Goal: Information Seeking & Learning: Learn about a topic

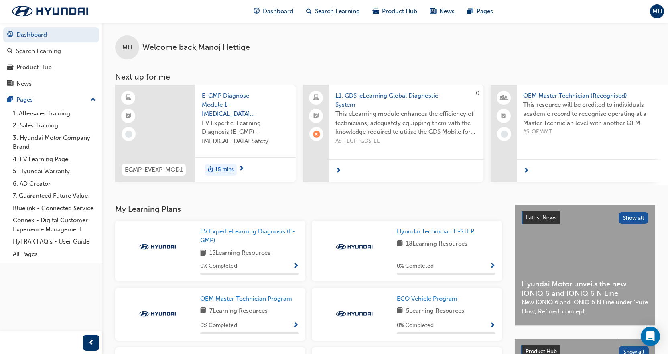
click at [425, 231] on span "Hyundai Technician H-STEP" at bounding box center [435, 231] width 77 height 7
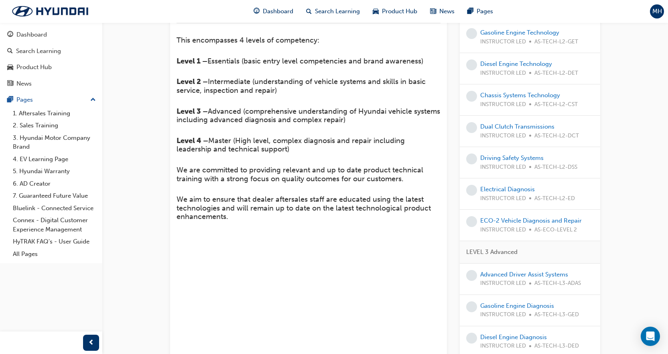
scroll to position [43, 0]
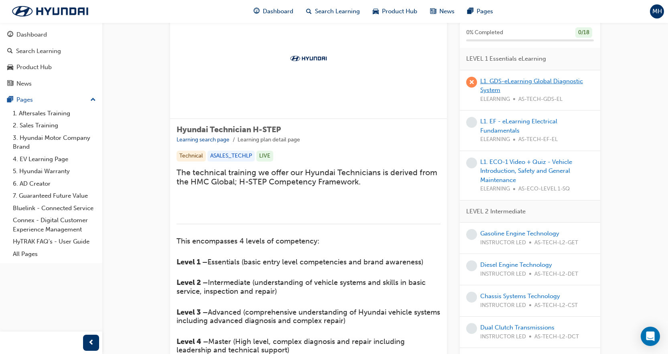
click at [523, 79] on link "L1. GDS-eLearning Global Diagnostic System" at bounding box center [531, 85] width 103 height 16
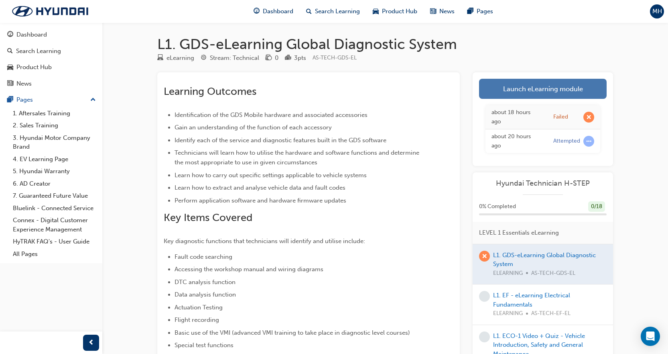
click at [523, 90] on link "Launch eLearning module" at bounding box center [543, 89] width 128 height 20
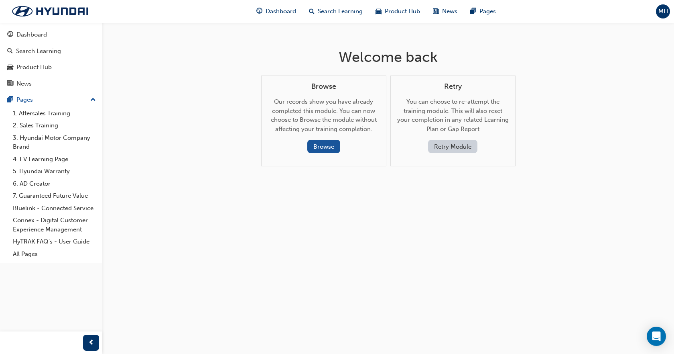
click at [472, 148] on button "Retry Module" at bounding box center [452, 146] width 49 height 13
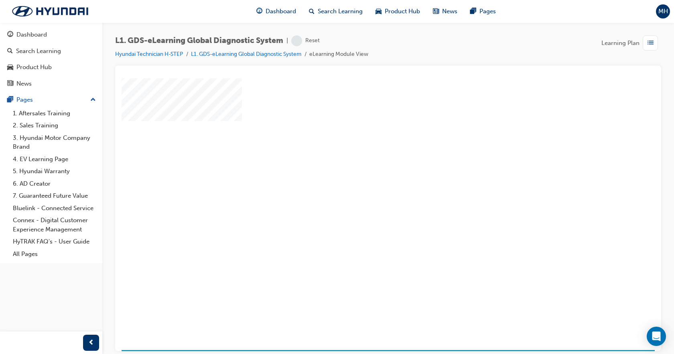
scroll to position [35, 0]
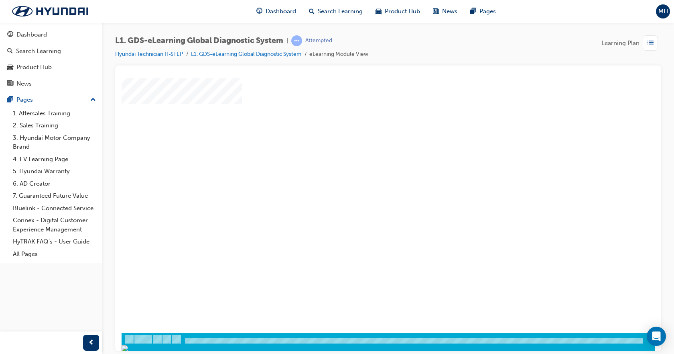
click at [365, 157] on div "play" at bounding box center [365, 157] width 0 height 0
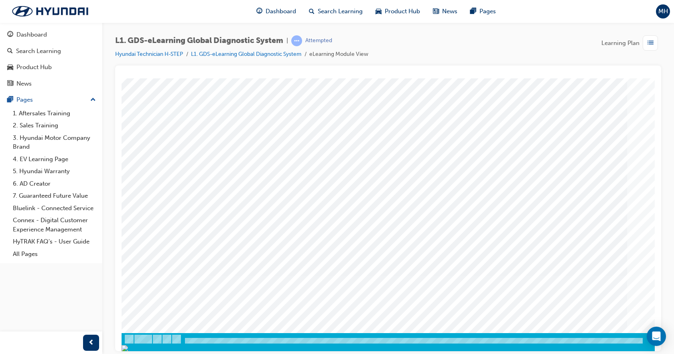
scroll to position [0, 0]
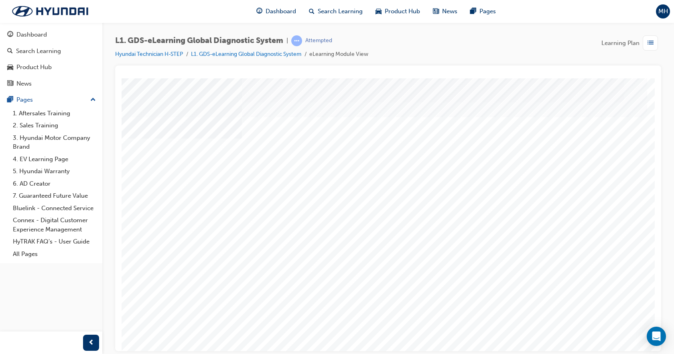
scroll to position [0, 0]
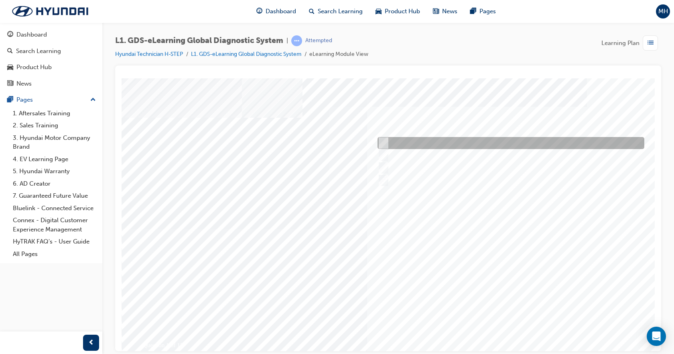
click at [386, 144] on input "Four" at bounding box center [382, 142] width 9 height 9
radio input "true"
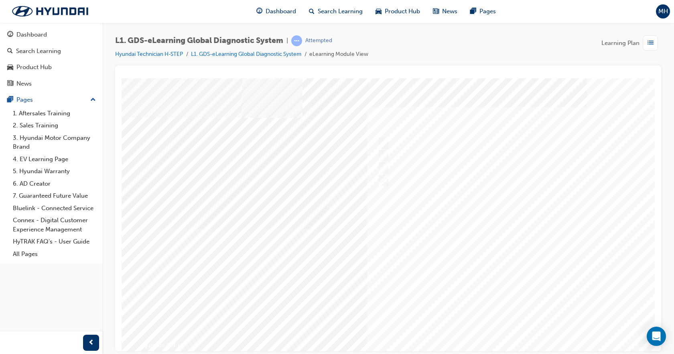
click at [489, 269] on div at bounding box center [395, 228] width 546 height 301
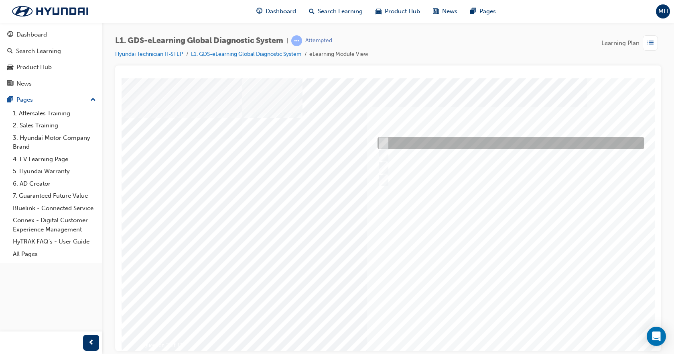
click at [422, 144] on div at bounding box center [509, 143] width 267 height 12
radio input "true"
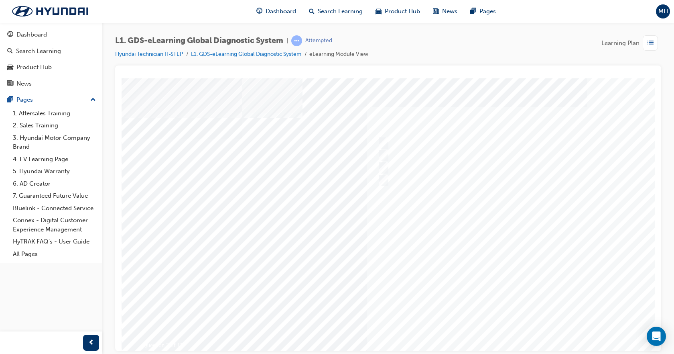
click at [506, 289] on div at bounding box center [395, 228] width 546 height 301
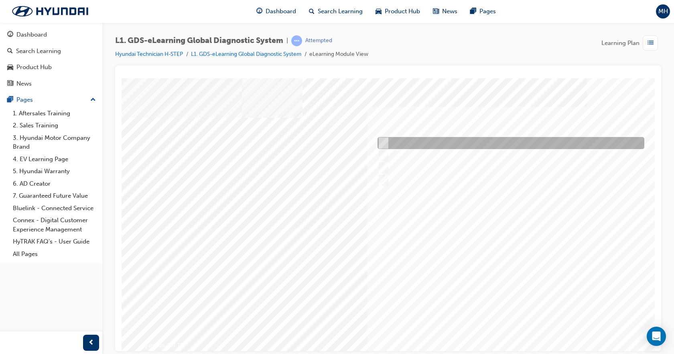
click at [397, 140] on div at bounding box center [509, 143] width 267 height 12
checkbox input "true"
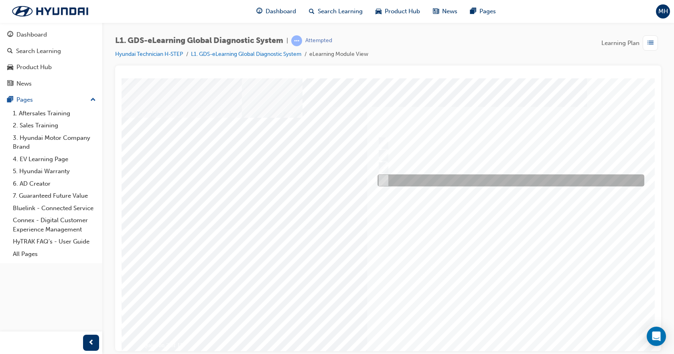
click at [404, 179] on div at bounding box center [509, 180] width 267 height 12
checkbox input "true"
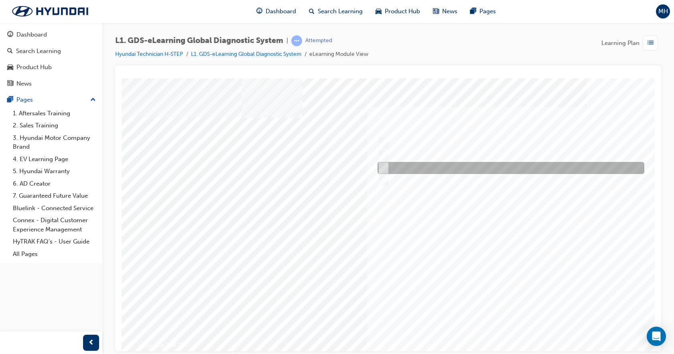
click at [403, 169] on div at bounding box center [509, 168] width 267 height 12
checkbox input "true"
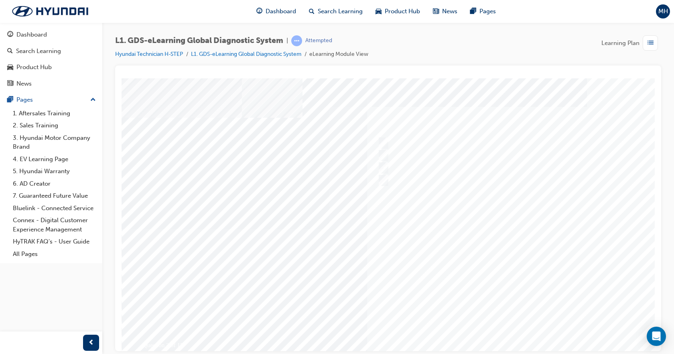
click at [487, 254] on div at bounding box center [395, 228] width 546 height 301
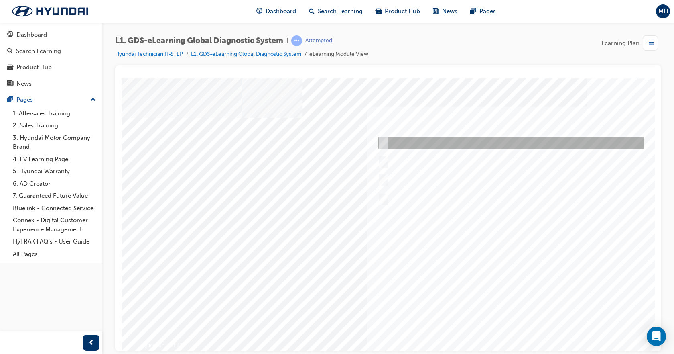
click at [391, 142] on div at bounding box center [509, 143] width 267 height 12
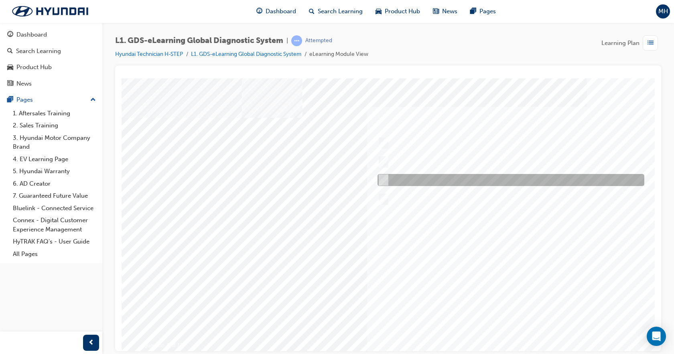
click at [393, 179] on div at bounding box center [509, 180] width 267 height 12
radio input "false"
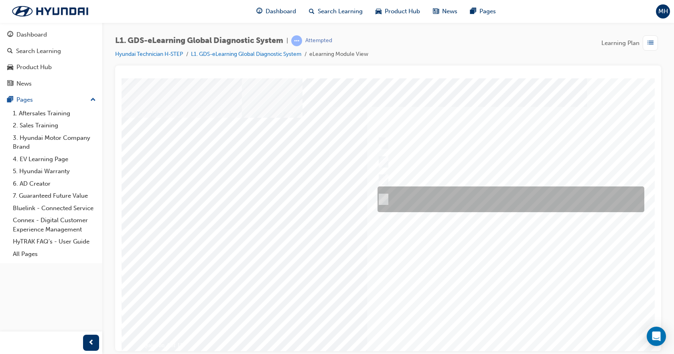
click at [389, 193] on div at bounding box center [509, 199] width 267 height 26
radio input "false"
radio input "true"
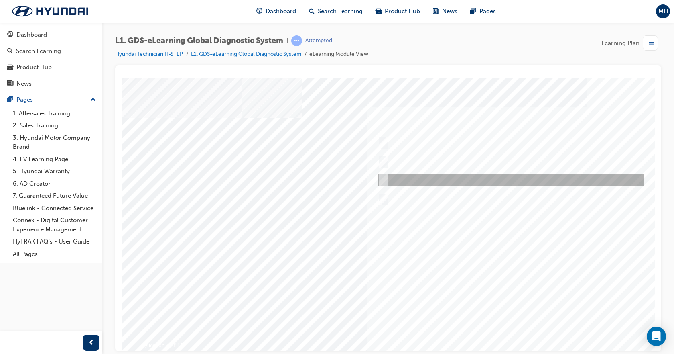
click at [396, 179] on div at bounding box center [509, 180] width 267 height 12
radio input "true"
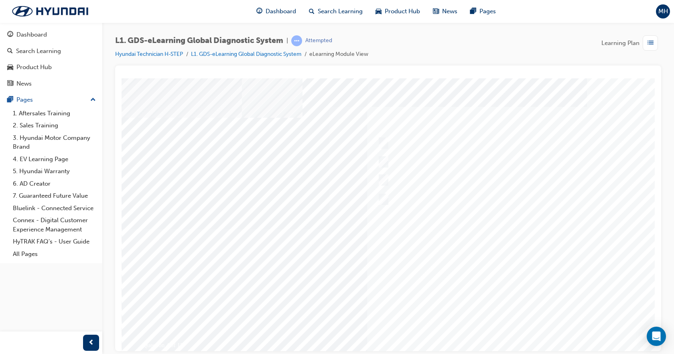
click at [500, 264] on div at bounding box center [395, 228] width 546 height 301
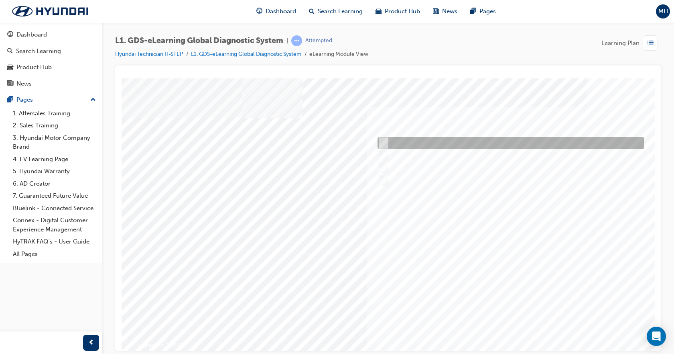
click at [400, 137] on div at bounding box center [509, 143] width 267 height 12
checkbox input "true"
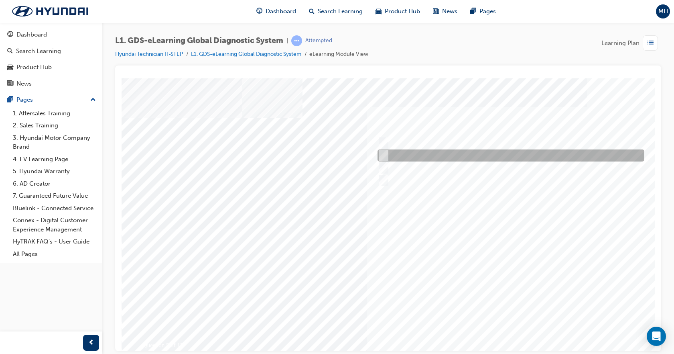
click at [400, 150] on div at bounding box center [509, 155] width 267 height 12
checkbox input "false"
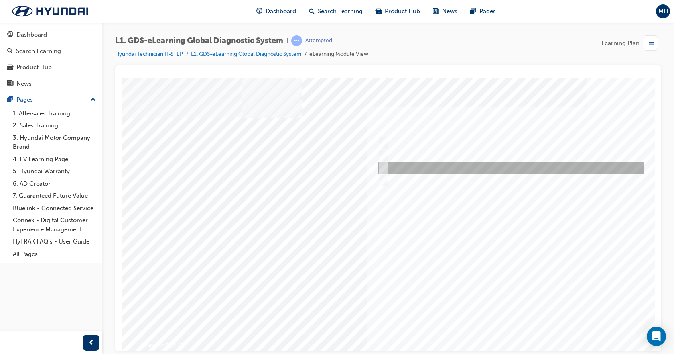
click at [401, 170] on div at bounding box center [509, 168] width 267 height 12
checkbox input "true"
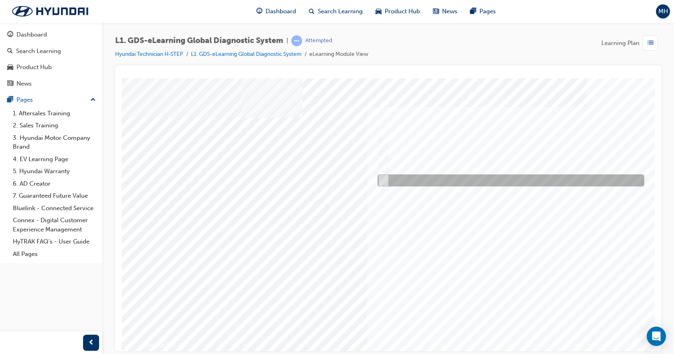
click at [401, 175] on div at bounding box center [509, 180] width 267 height 12
checkbox input "true"
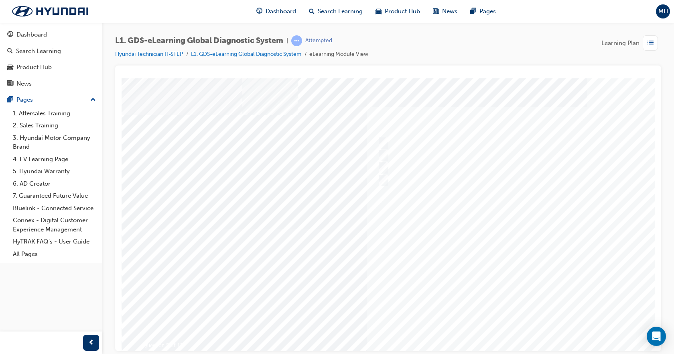
click at [492, 266] on div at bounding box center [395, 228] width 546 height 301
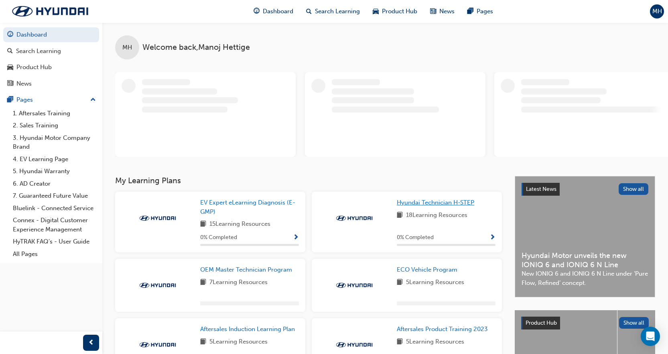
click at [450, 204] on span "Hyundai Technician H-STEP" at bounding box center [435, 202] width 77 height 7
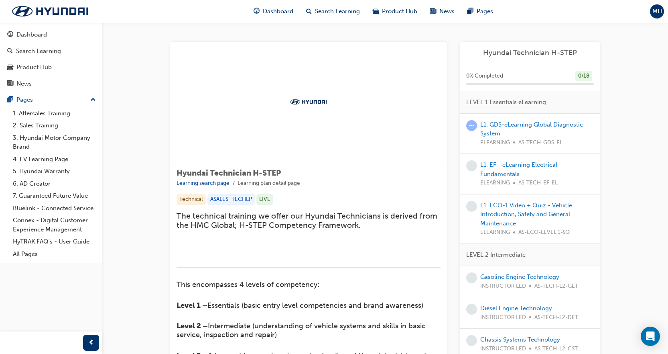
click at [495, 128] on div "L1. GDS-eLearning Global Diagnostic System ELEARNING AS-TECH-GDS-EL" at bounding box center [537, 133] width 114 height 27
click at [496, 125] on link "L1. GDS-eLearning Global Diagnostic System" at bounding box center [531, 129] width 103 height 16
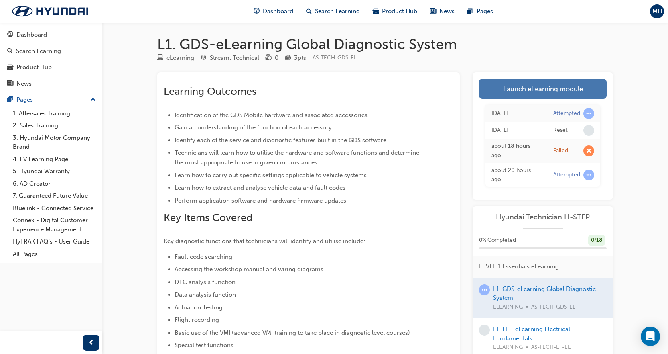
click at [503, 92] on link "Launch eLearning module" at bounding box center [543, 89] width 128 height 20
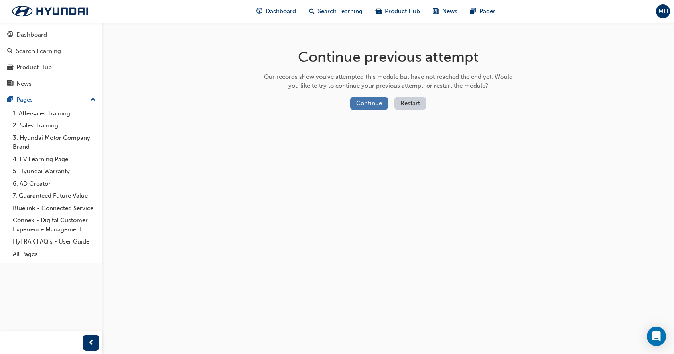
click at [371, 100] on button "Continue" at bounding box center [369, 103] width 38 height 13
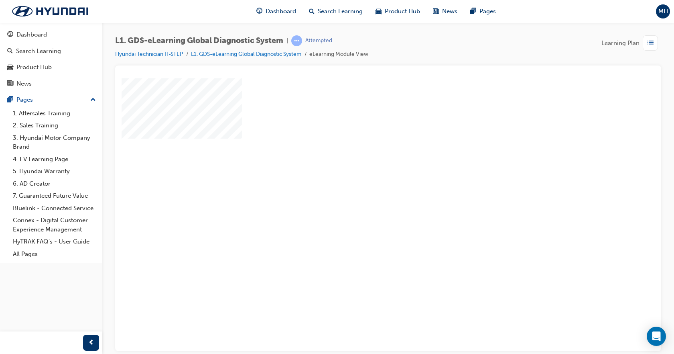
scroll to position [35, 0]
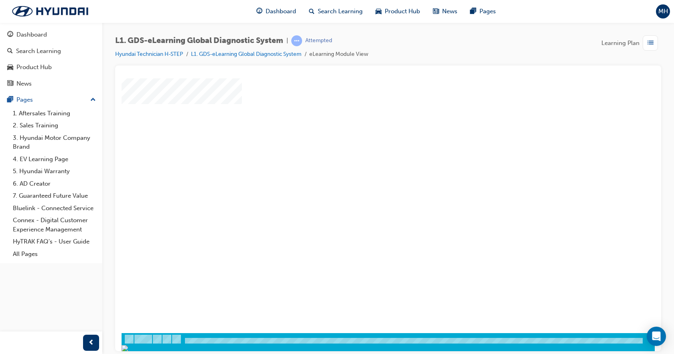
click at [365, 157] on div "play" at bounding box center [365, 157] width 0 height 0
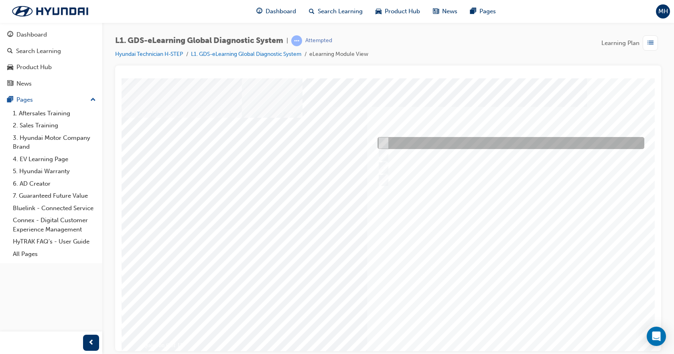
click at [428, 141] on div at bounding box center [509, 143] width 267 height 12
checkbox input "true"
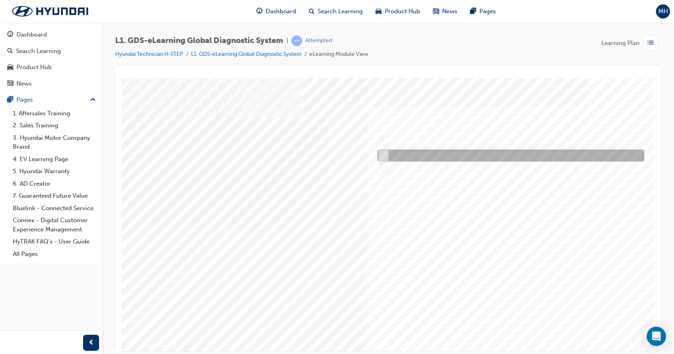
click at [430, 150] on div at bounding box center [509, 155] width 267 height 12
checkbox input "true"
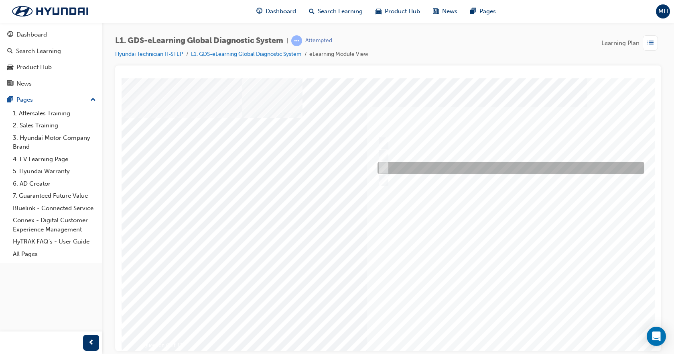
click at [430, 166] on div at bounding box center [509, 168] width 267 height 12
checkbox input "true"
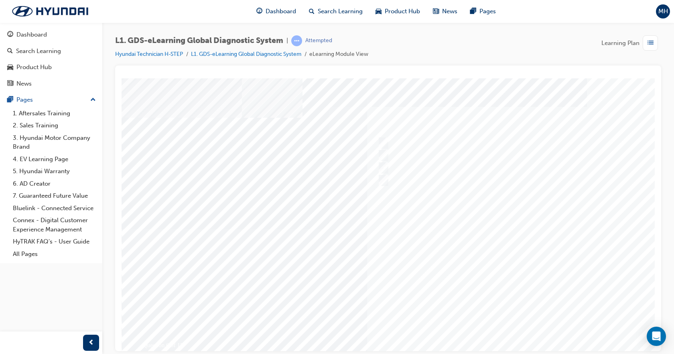
click at [474, 238] on div at bounding box center [395, 228] width 546 height 301
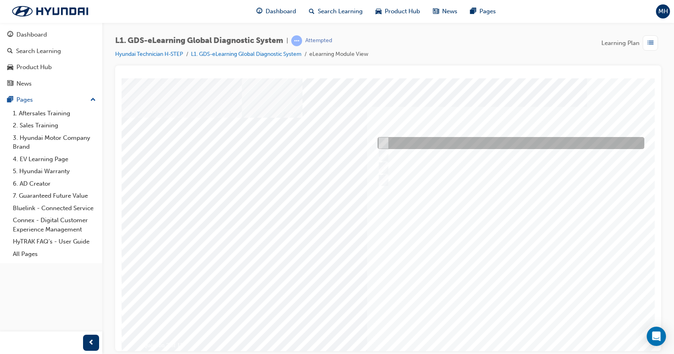
click at [433, 139] on div at bounding box center [509, 143] width 267 height 12
radio input "true"
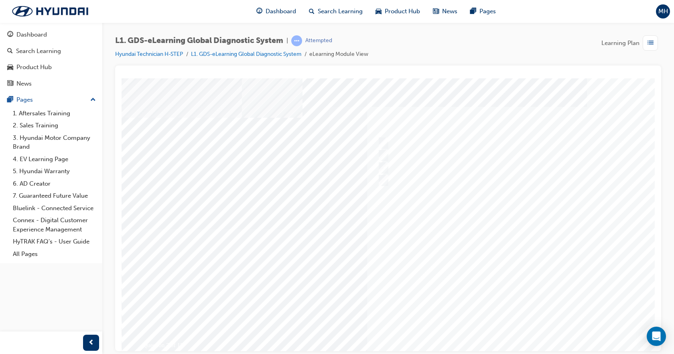
click at [501, 242] on div at bounding box center [395, 228] width 546 height 301
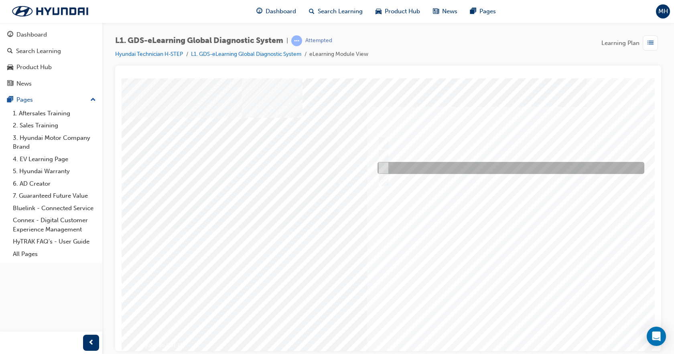
click at [439, 164] on div at bounding box center [509, 168] width 267 height 12
radio input "true"
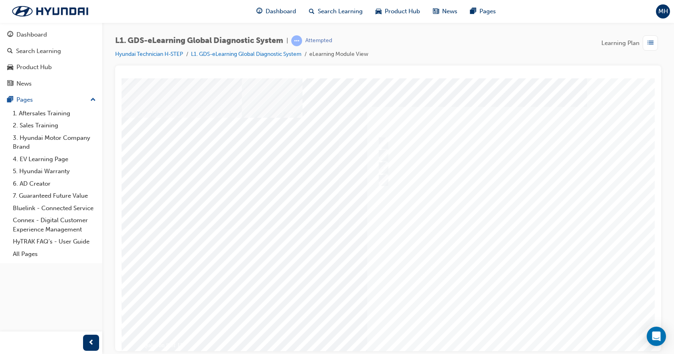
click at [502, 248] on div at bounding box center [395, 228] width 546 height 301
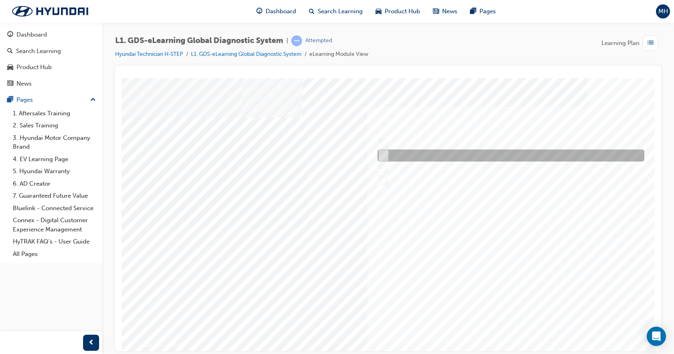
click at [384, 152] on input "Data Saving" at bounding box center [382, 155] width 9 height 9
radio input "true"
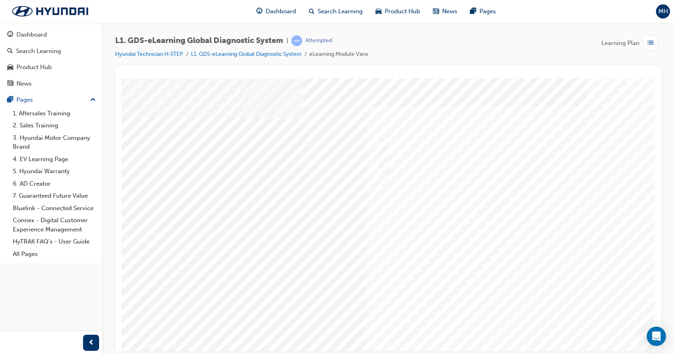
click at [486, 238] on div at bounding box center [395, 228] width 546 height 301
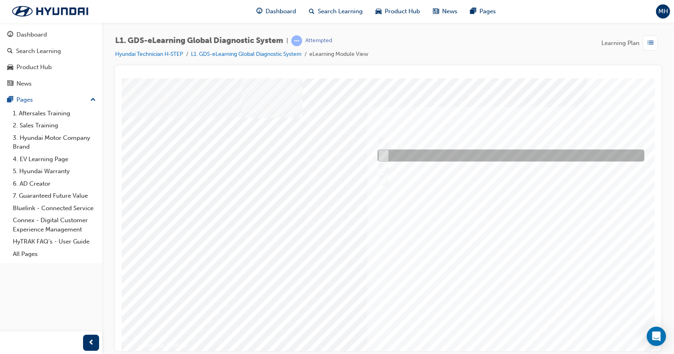
click at [417, 159] on div at bounding box center [509, 155] width 267 height 12
radio input "true"
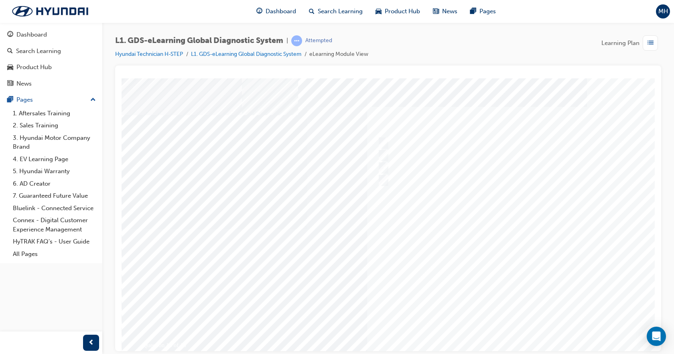
click at [500, 243] on div at bounding box center [395, 228] width 546 height 301
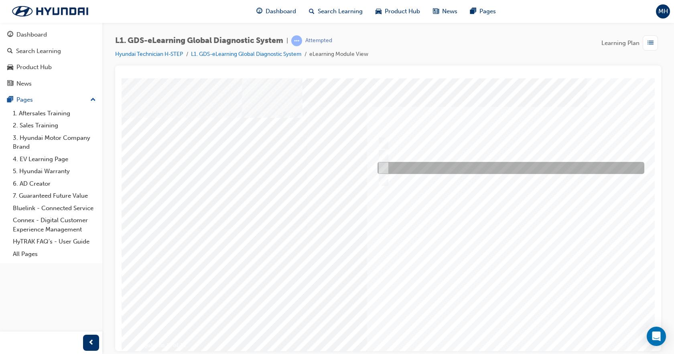
click at [428, 164] on div at bounding box center [509, 168] width 267 height 12
radio input "true"
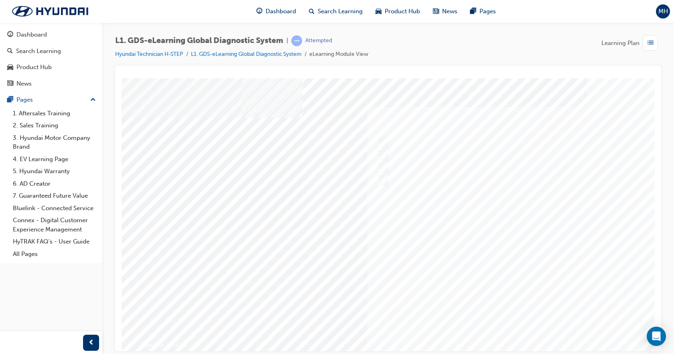
click at [491, 261] on div at bounding box center [395, 228] width 546 height 301
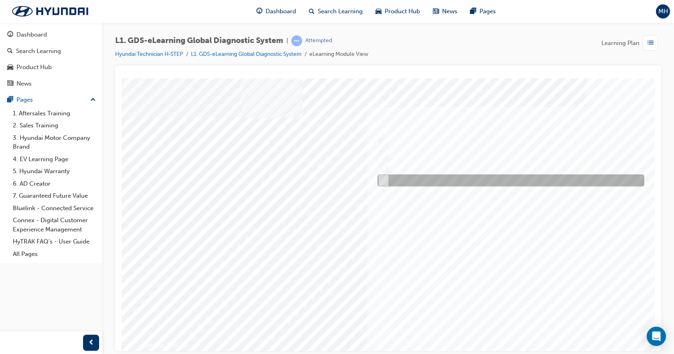
click at [383, 181] on input "Active, Pending and History" at bounding box center [382, 180] width 9 height 9
radio input "true"
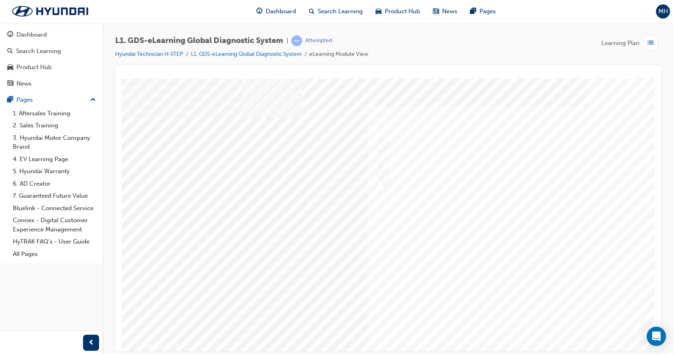
click at [495, 262] on div at bounding box center [395, 228] width 546 height 301
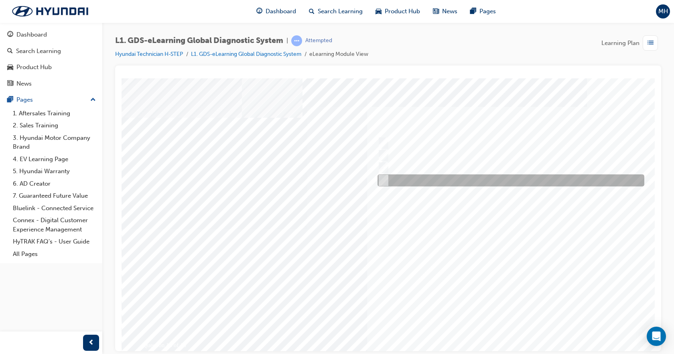
click at [419, 183] on div at bounding box center [509, 180] width 267 height 12
radio input "true"
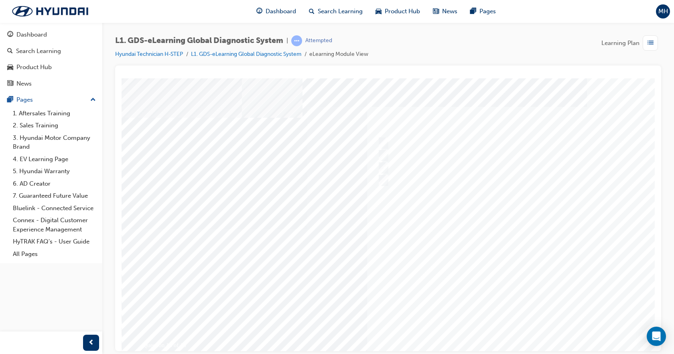
click at [483, 278] on div at bounding box center [395, 228] width 546 height 301
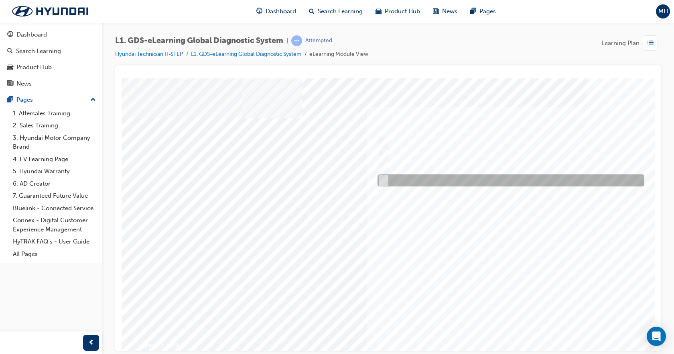
click at [427, 178] on div at bounding box center [509, 180] width 267 height 12
radio input "true"
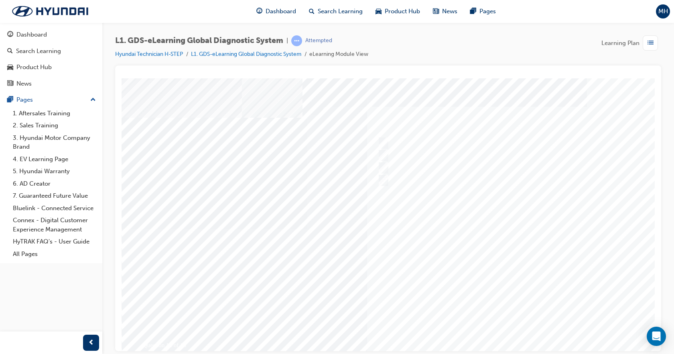
click at [489, 252] on div at bounding box center [395, 228] width 546 height 301
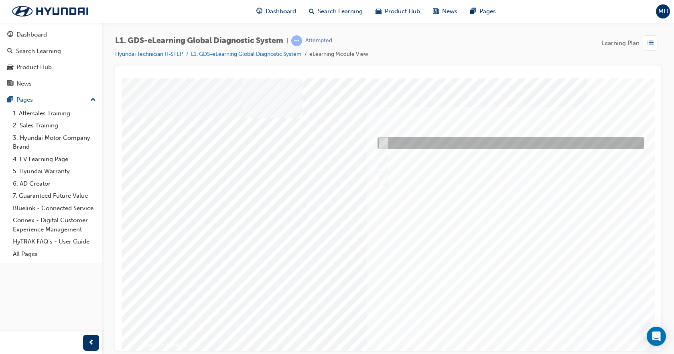
click at [385, 142] on input "0701" at bounding box center [382, 142] width 9 height 9
radio input "true"
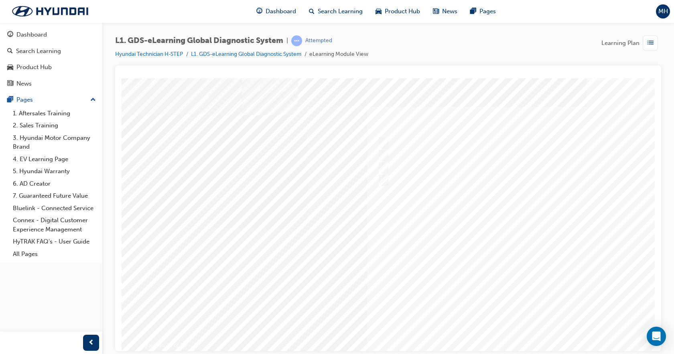
click at [482, 254] on div at bounding box center [395, 228] width 546 height 301
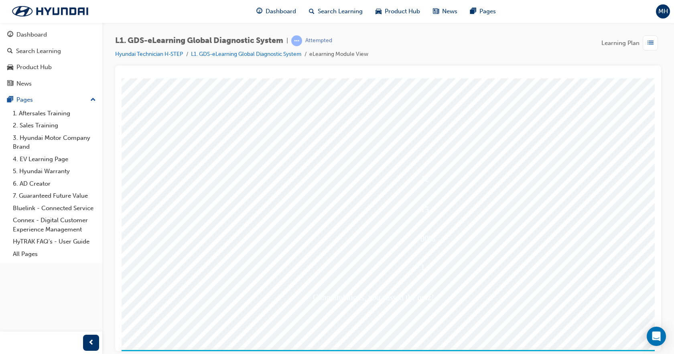
scroll to position [35, 0]
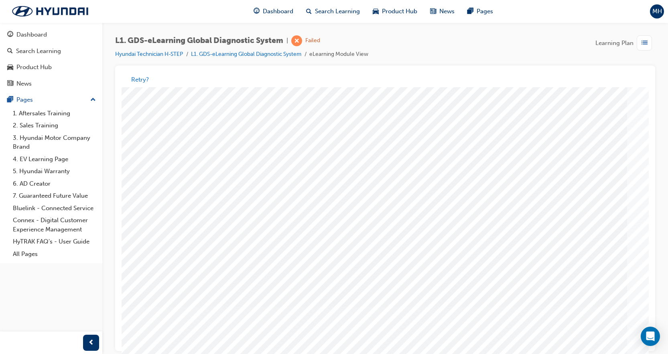
scroll to position [0, 0]
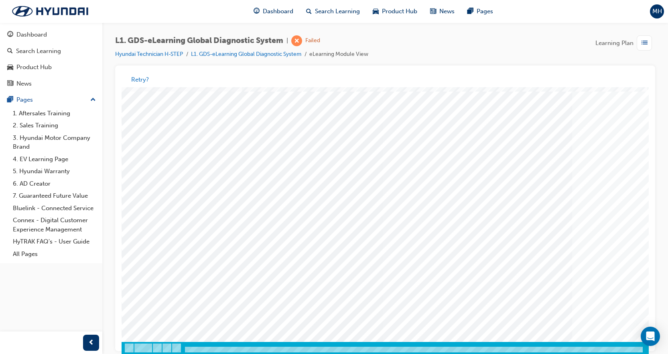
click at [612, 43] on span "Learning Plan" at bounding box center [615, 43] width 38 height 9
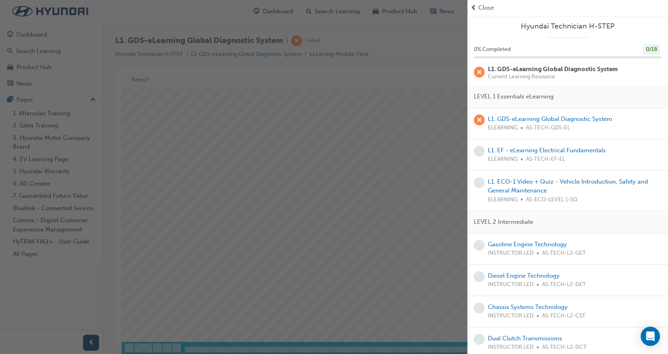
click at [423, 161] on div "button" at bounding box center [234, 177] width 468 height 354
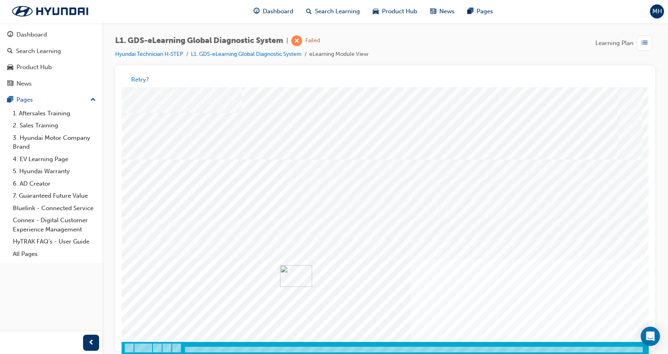
click at [518, 346] on div at bounding box center [395, 353] width 546 height 14
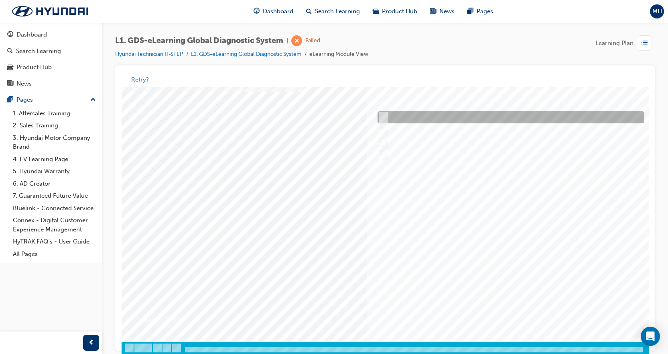
click at [412, 118] on div at bounding box center [509, 118] width 267 height 12
radio input "true"
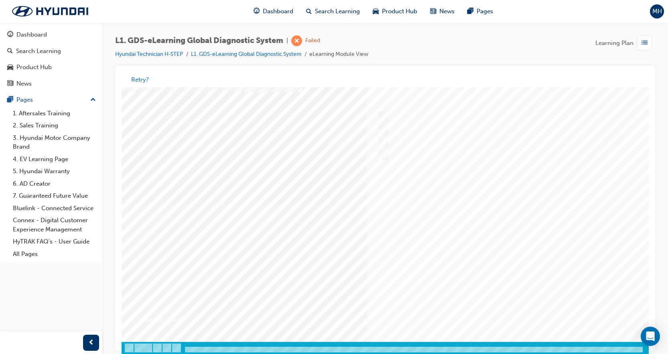
click at [492, 227] on div at bounding box center [395, 203] width 546 height 301
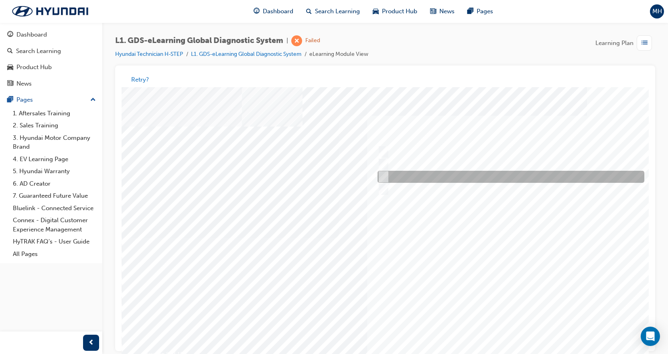
click at [419, 179] on div at bounding box center [509, 177] width 267 height 12
radio input "true"
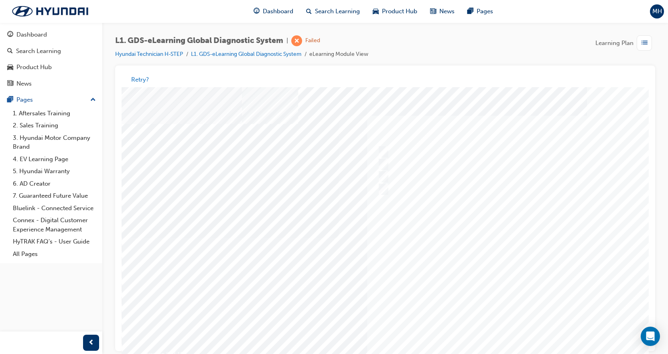
click at [506, 297] on div at bounding box center [395, 237] width 546 height 301
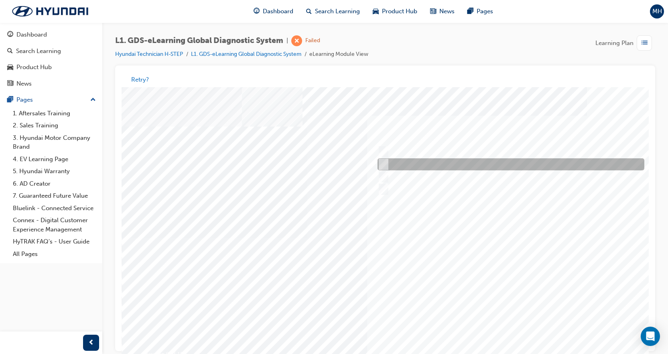
click at [389, 160] on div at bounding box center [509, 165] width 267 height 12
radio input "true"
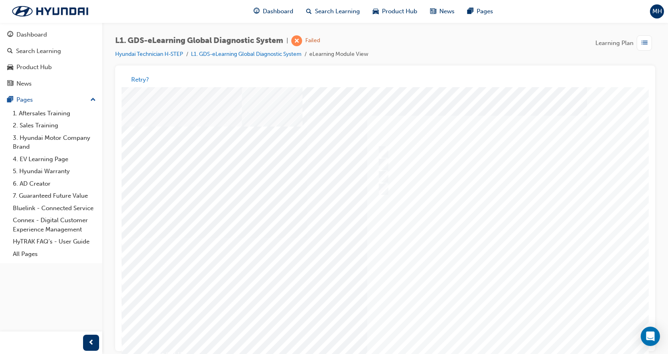
click at [493, 275] on div at bounding box center [395, 237] width 546 height 301
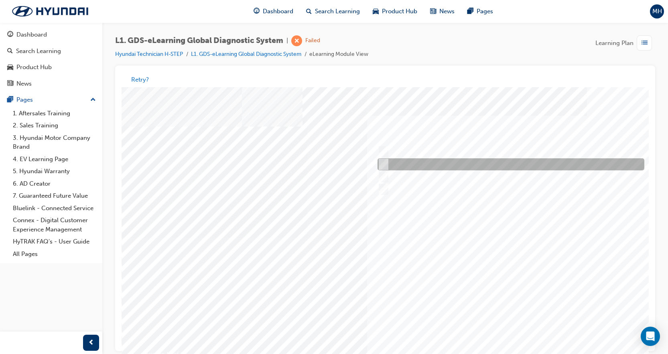
click at [393, 165] on div at bounding box center [509, 165] width 267 height 12
radio input "true"
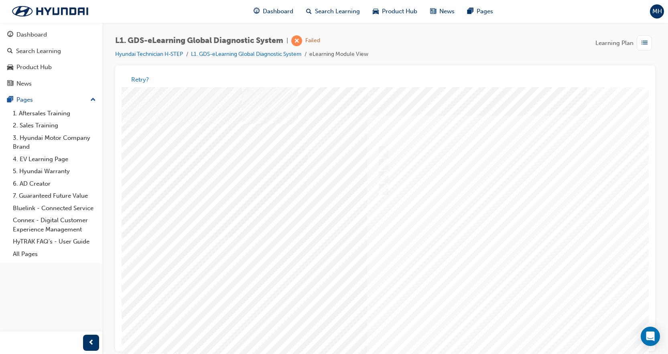
click at [506, 272] on div at bounding box center [395, 237] width 546 height 301
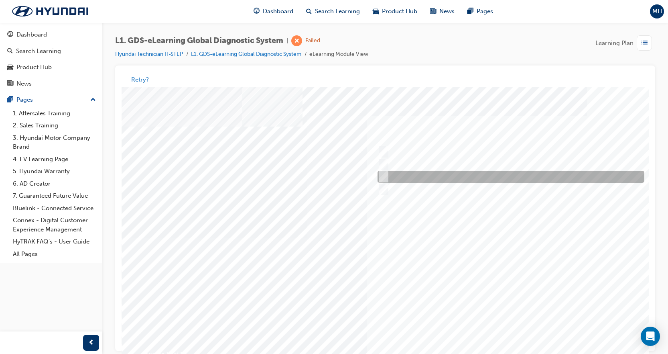
click at [410, 178] on div at bounding box center [509, 177] width 267 height 12
radio input "true"
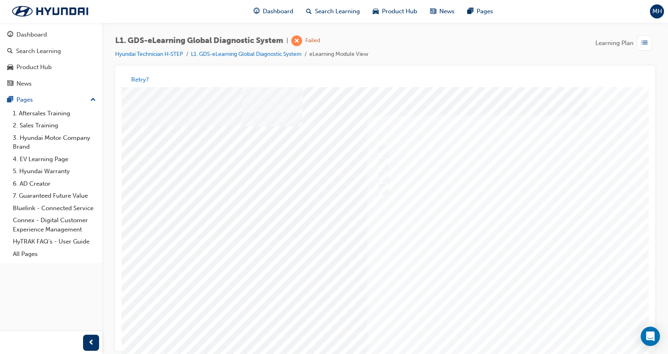
click at [470, 243] on div at bounding box center [395, 237] width 546 height 301
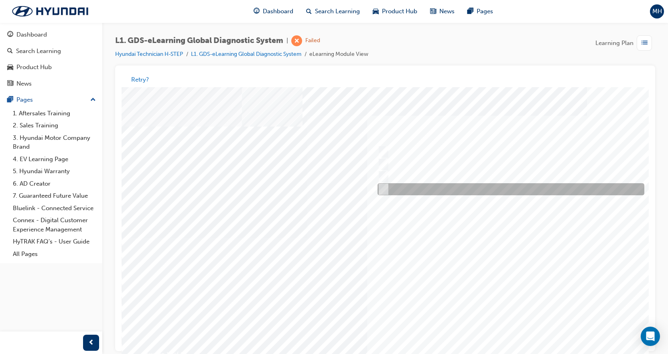
click at [409, 185] on div at bounding box center [509, 189] width 267 height 12
radio input "true"
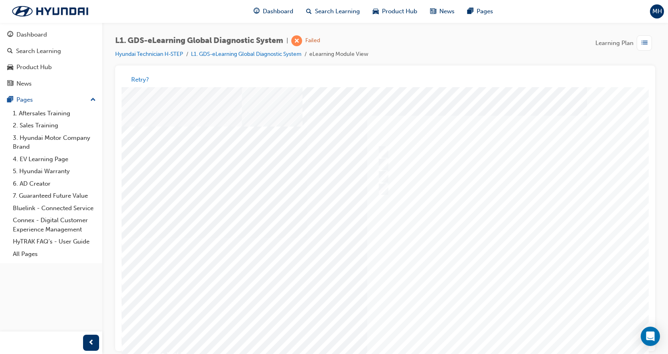
click at [478, 228] on div at bounding box center [395, 237] width 546 height 301
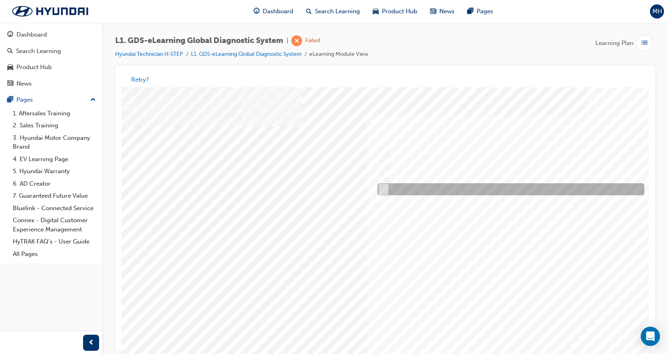
click at [451, 190] on div at bounding box center [509, 189] width 267 height 12
radio input "true"
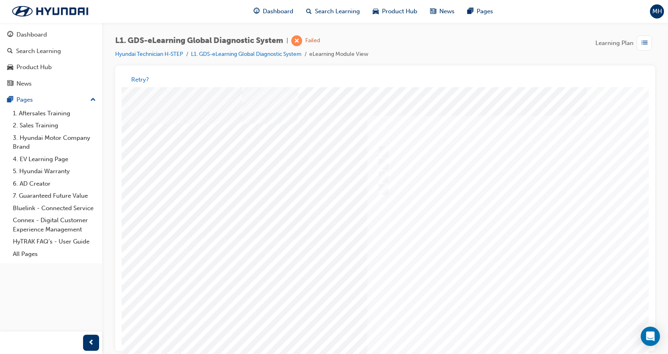
click at [495, 227] on div at bounding box center [395, 237] width 546 height 301
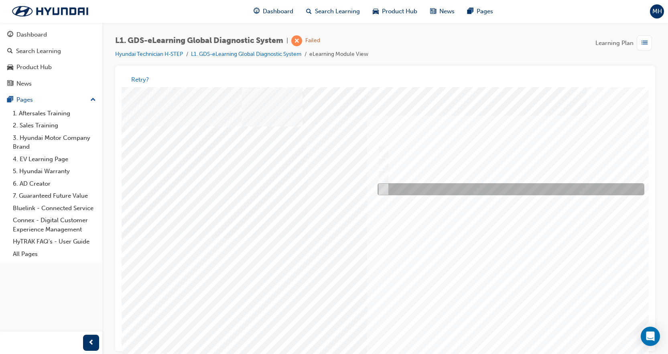
click at [479, 187] on div at bounding box center [509, 189] width 267 height 12
radio input "true"
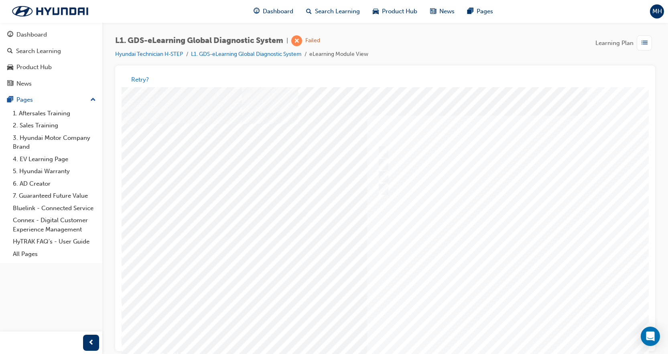
click at [502, 238] on div at bounding box center [395, 237] width 546 height 301
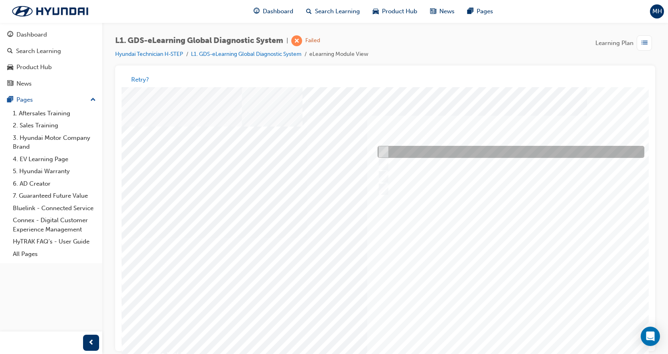
click at [386, 155] on input "0701" at bounding box center [382, 152] width 9 height 9
radio input "true"
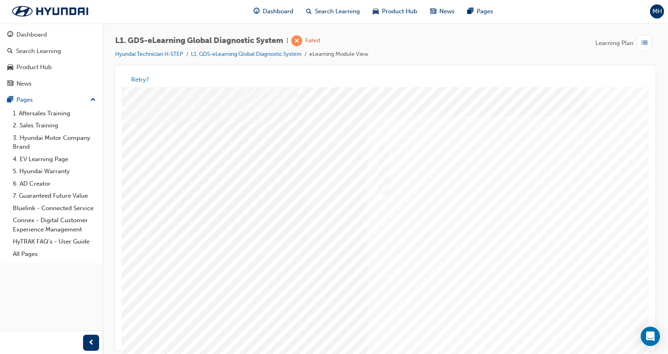
click at [506, 263] on div at bounding box center [395, 237] width 546 height 301
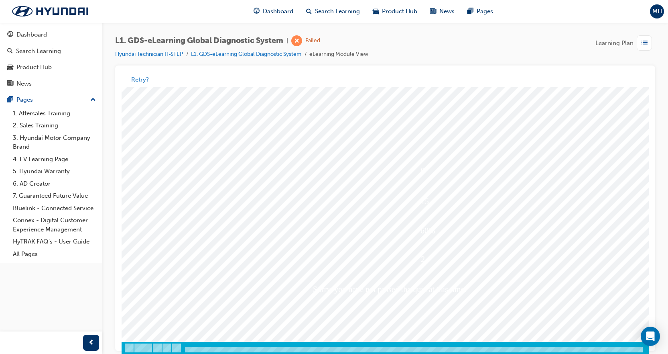
scroll to position [6, 0]
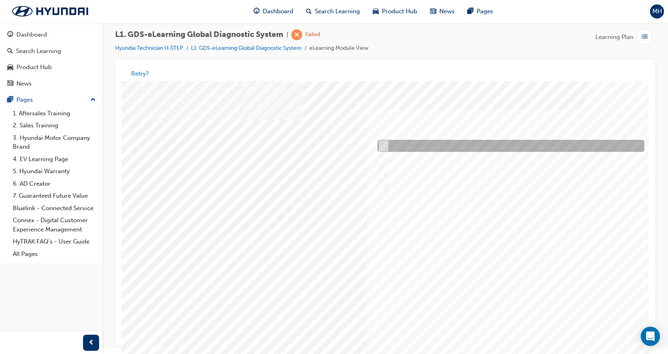
click at [393, 146] on div at bounding box center [509, 146] width 267 height 12
radio input "true"
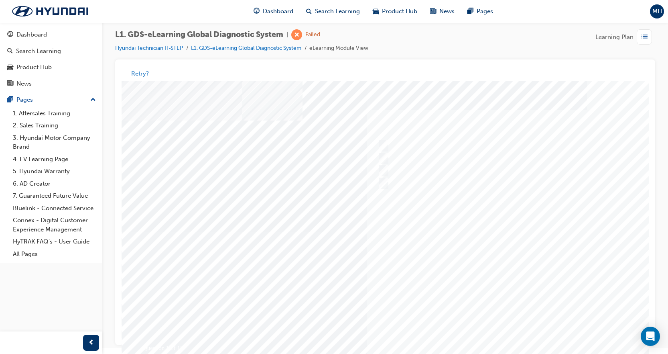
click at [504, 229] on div at bounding box center [395, 231] width 546 height 301
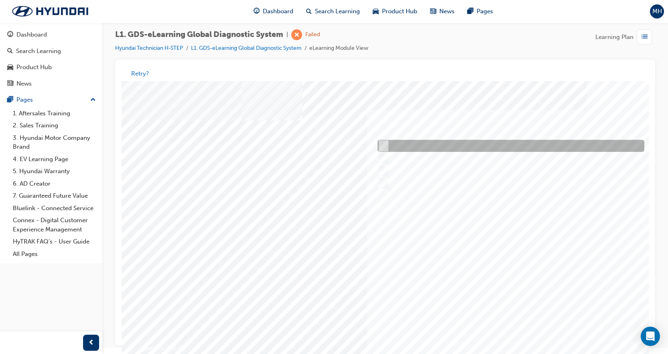
click at [442, 148] on div at bounding box center [509, 146] width 267 height 12
radio input "true"
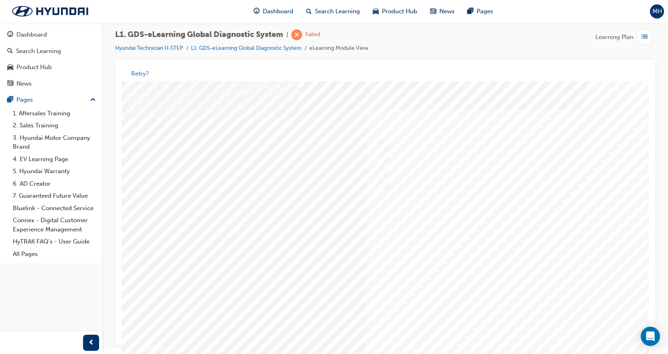
click at [477, 258] on div at bounding box center [395, 231] width 546 height 301
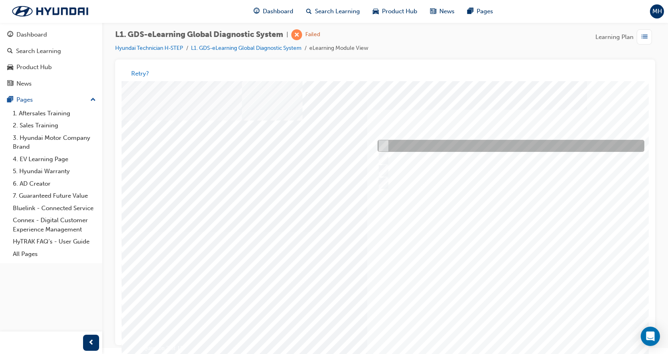
click at [401, 147] on div at bounding box center [509, 146] width 267 height 12
checkbox input "true"
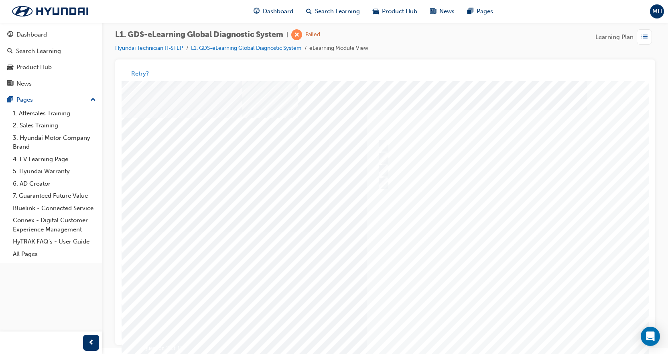
click at [446, 228] on div at bounding box center [395, 231] width 546 height 301
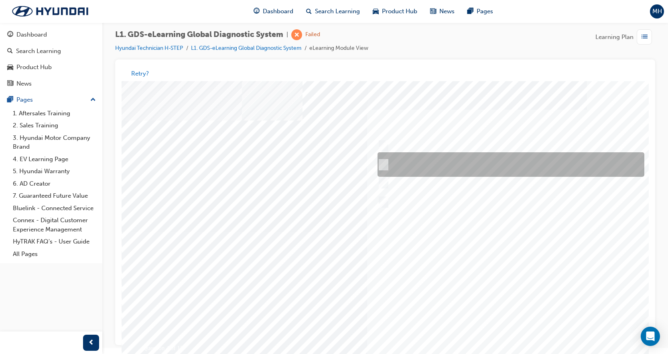
click at [389, 160] on div at bounding box center [509, 165] width 267 height 24
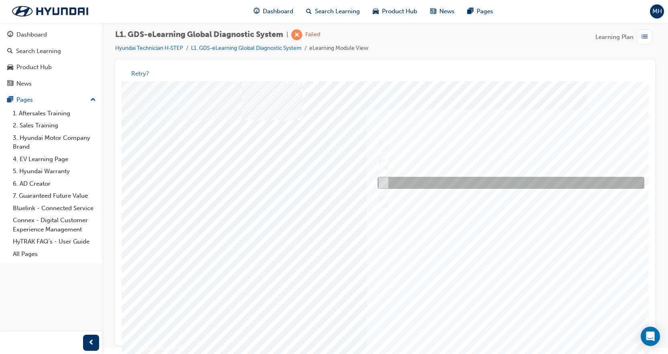
click at [389, 188] on div at bounding box center [509, 183] width 267 height 12
radio input "false"
radio input "true"
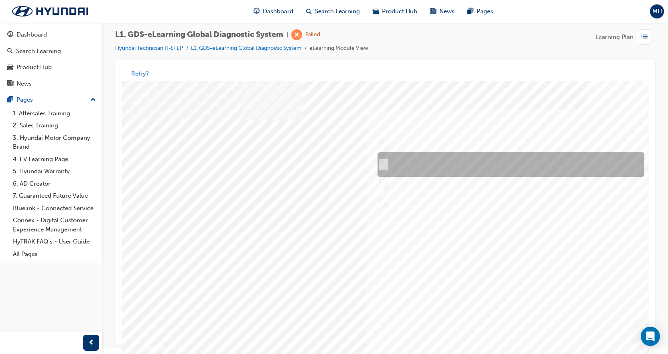
click at [398, 168] on div at bounding box center [509, 165] width 267 height 24
radio input "true"
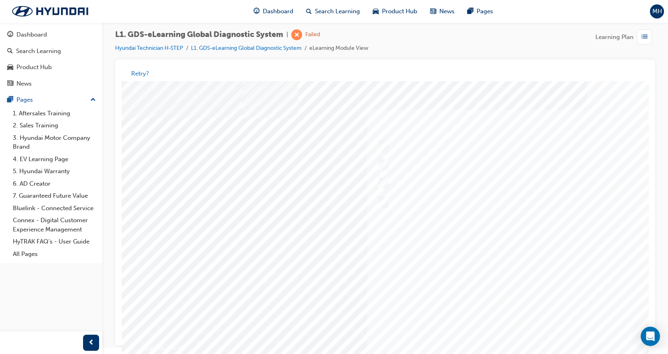
click at [484, 258] on div at bounding box center [395, 231] width 546 height 301
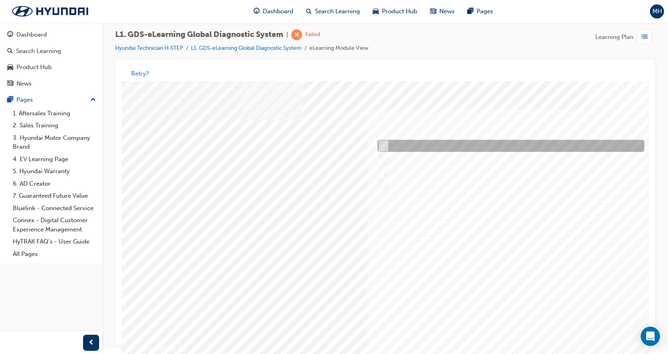
click at [393, 149] on div at bounding box center [509, 146] width 267 height 12
checkbox input "true"
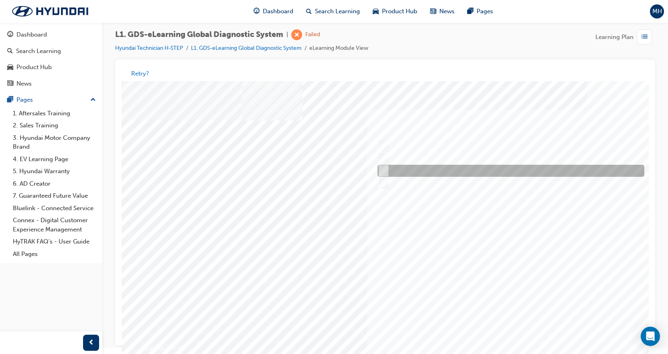
click at [390, 169] on div at bounding box center [509, 171] width 267 height 12
checkbox input "true"
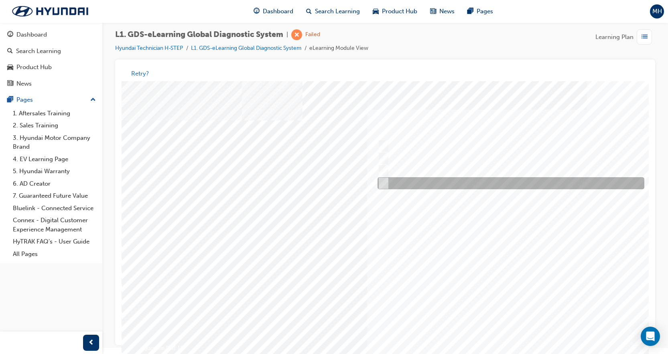
click at [415, 185] on div at bounding box center [509, 183] width 267 height 12
checkbox input "true"
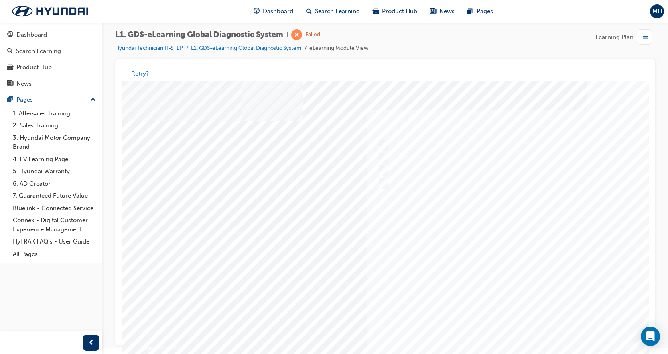
click at [507, 275] on div at bounding box center [395, 231] width 546 height 301
